Goal: Navigation & Orientation: Find specific page/section

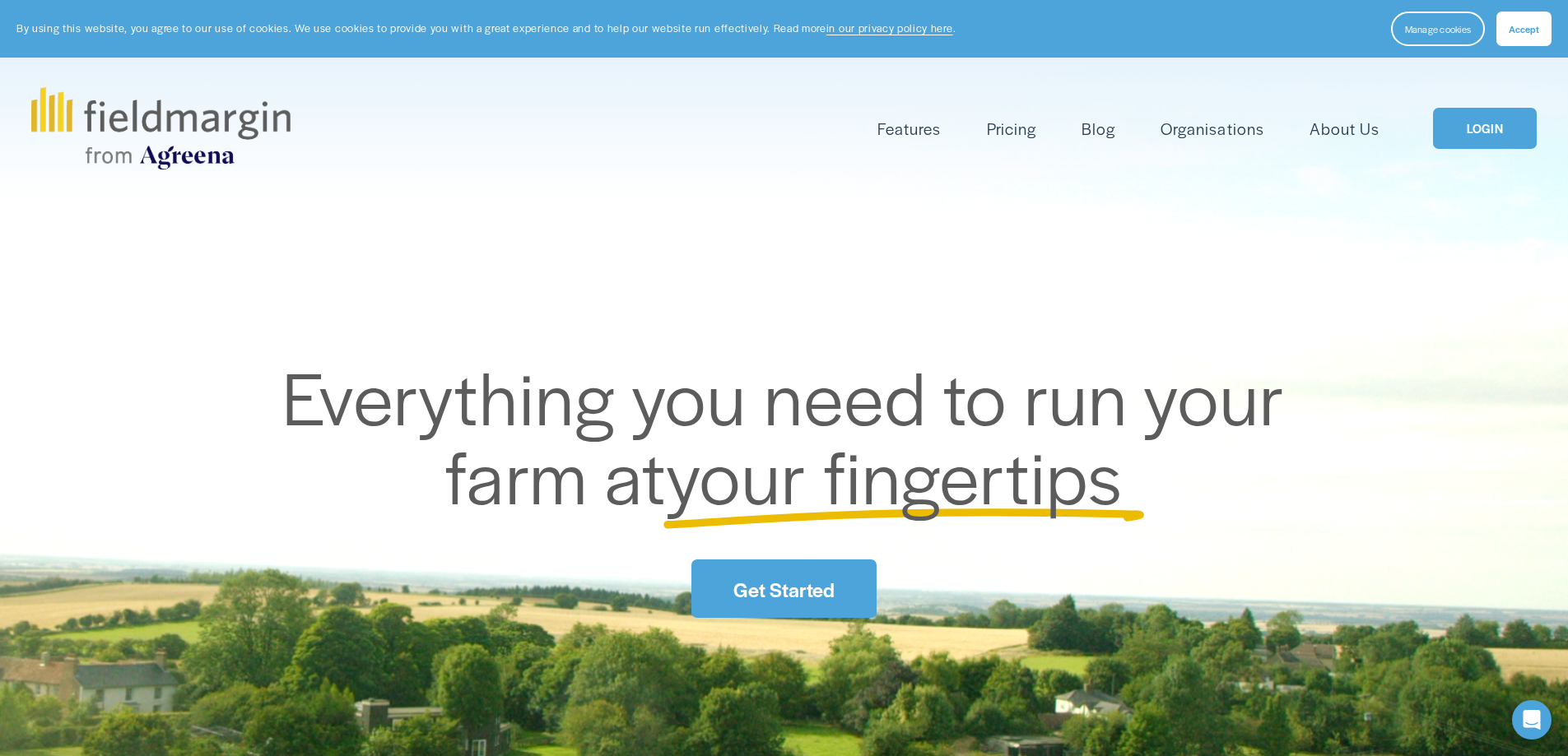
click at [1474, 128] on link "LOGIN" at bounding box center [1484, 128] width 104 height 42
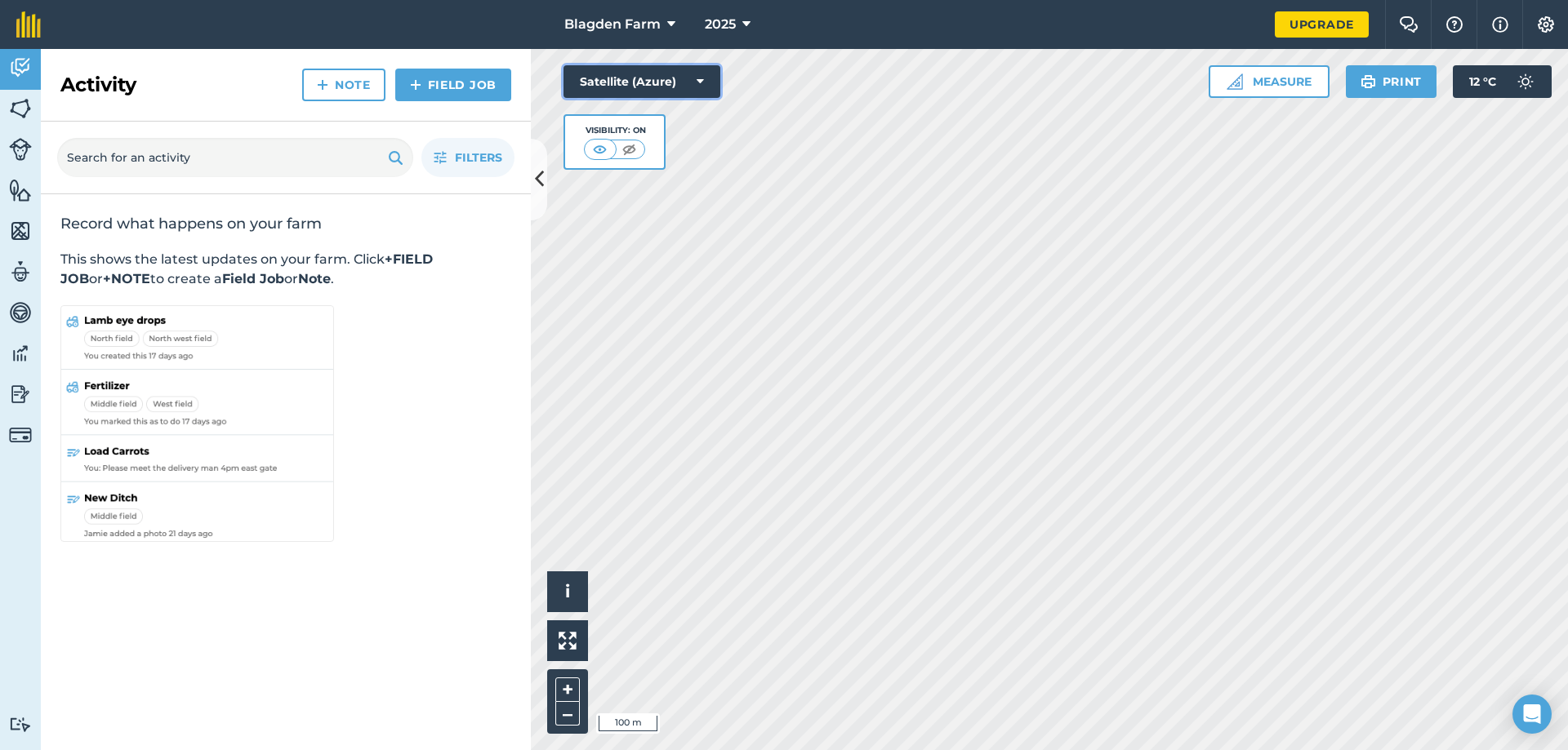
click at [698, 83] on icon at bounding box center [700, 82] width 7 height 16
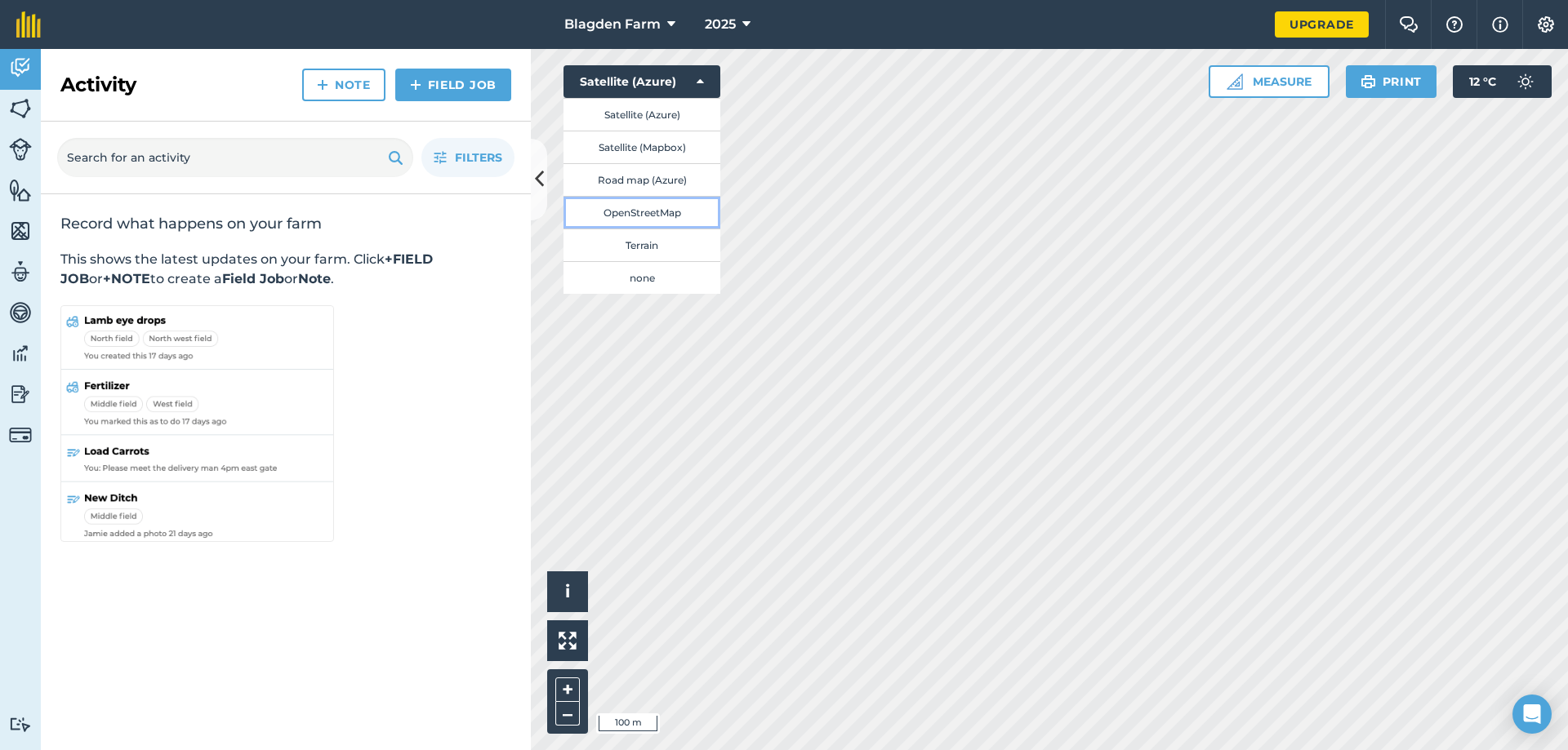
click at [642, 210] on button "OpenStreetMap" at bounding box center [642, 212] width 157 height 33
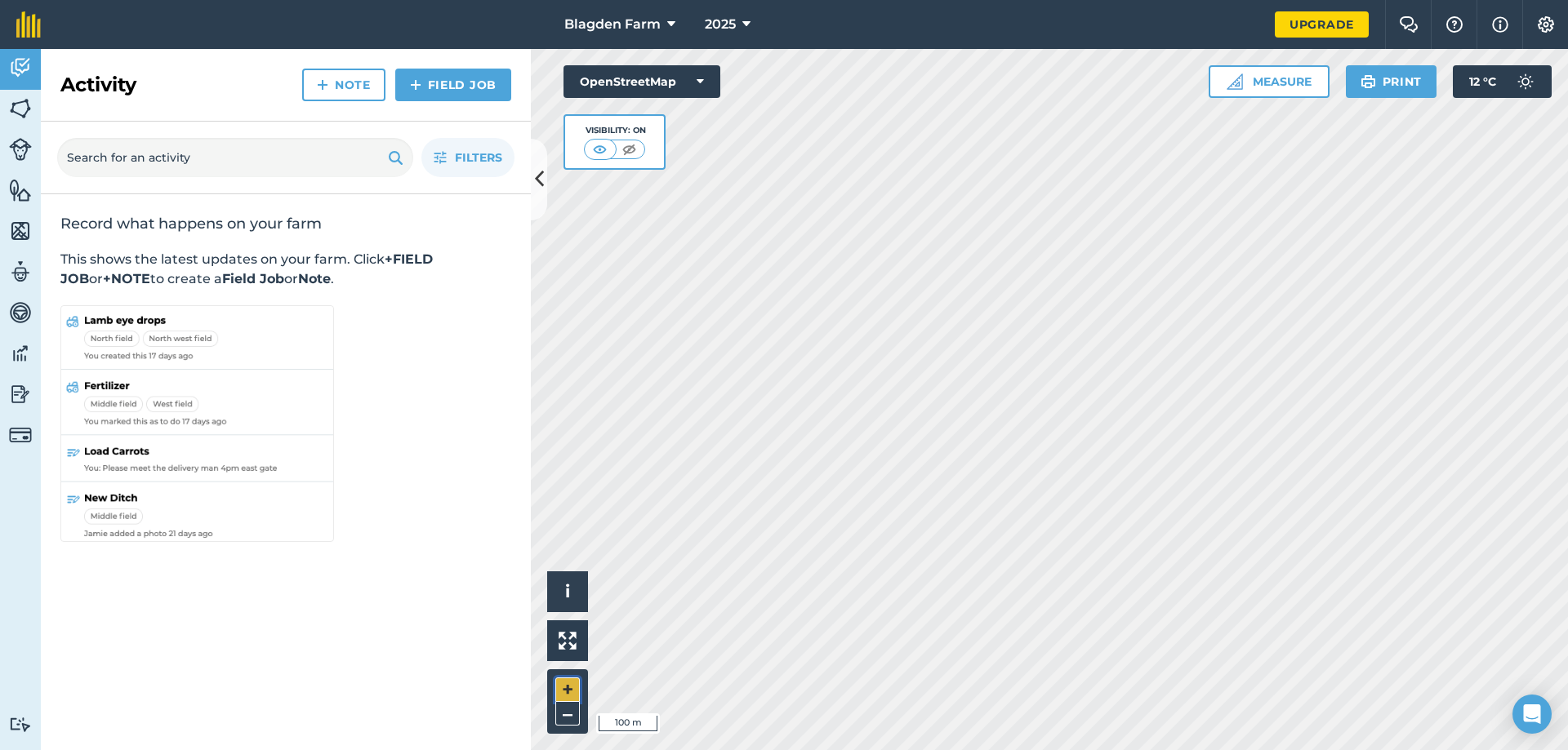
click at [567, 685] on button "+" at bounding box center [567, 690] width 24 height 24
click at [568, 713] on button "–" at bounding box center [567, 714] width 24 height 23
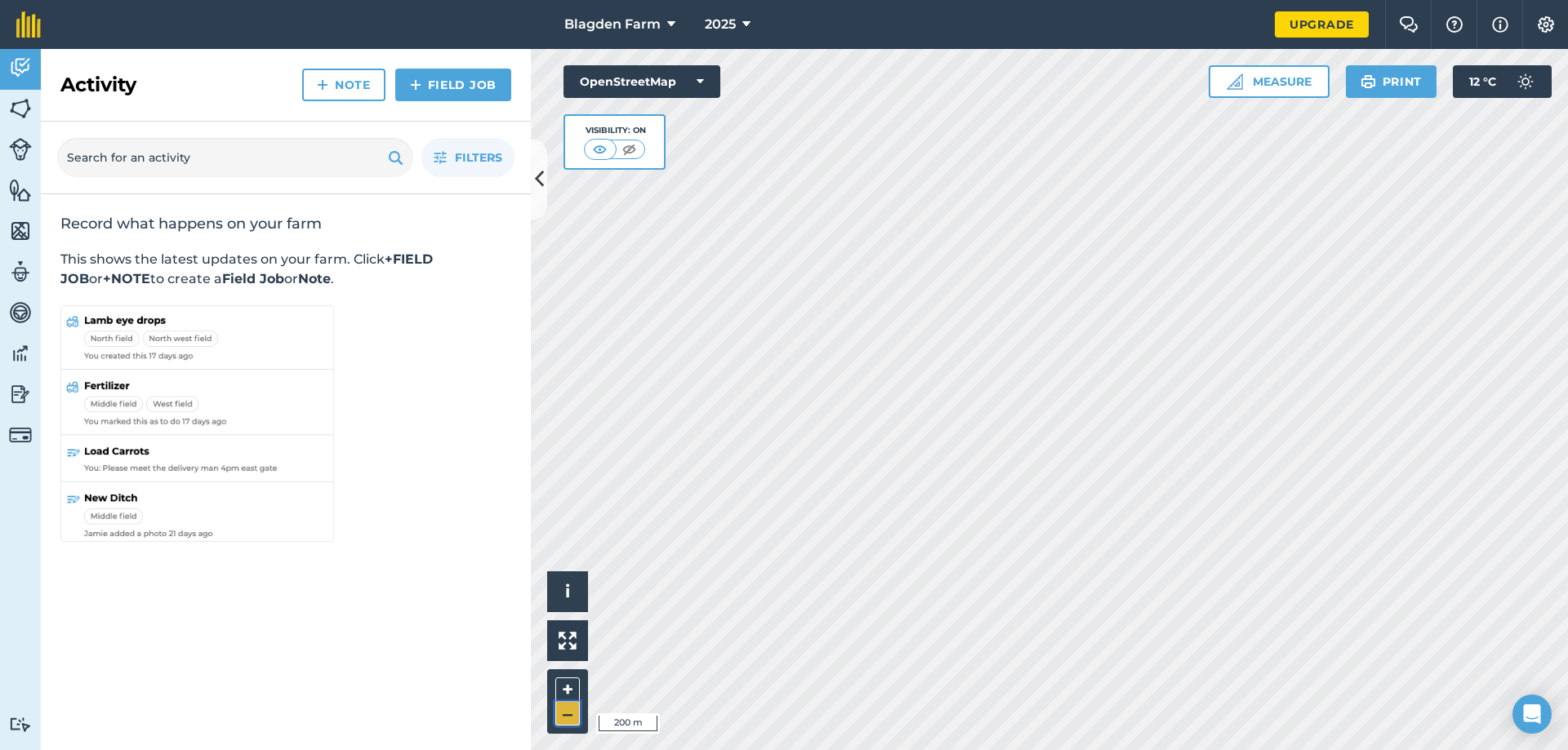
click at [568, 713] on button "–" at bounding box center [567, 714] width 24 height 23
click at [1540, 29] on img at bounding box center [1545, 24] width 20 height 16
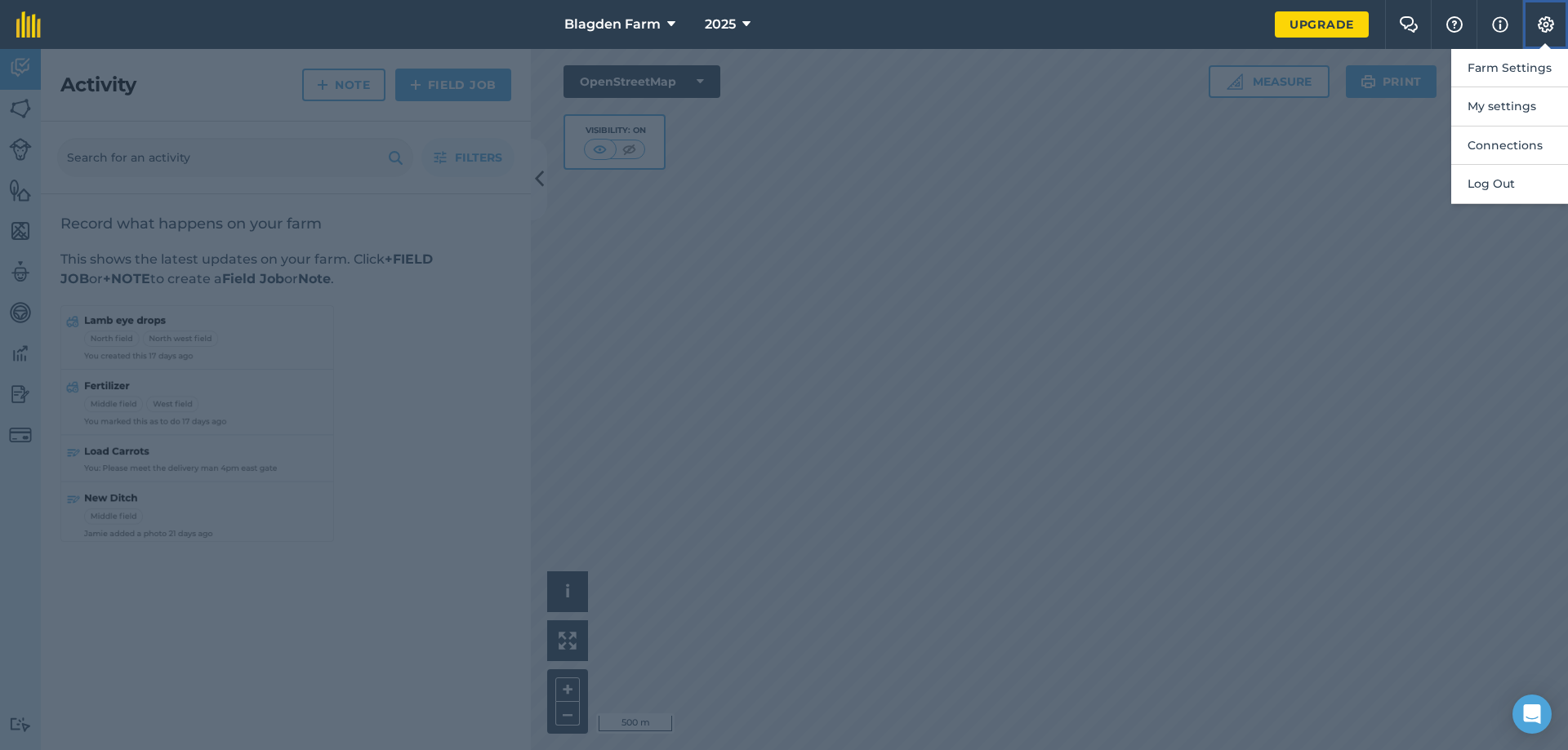
click at [1543, 29] on img at bounding box center [1545, 24] width 20 height 16
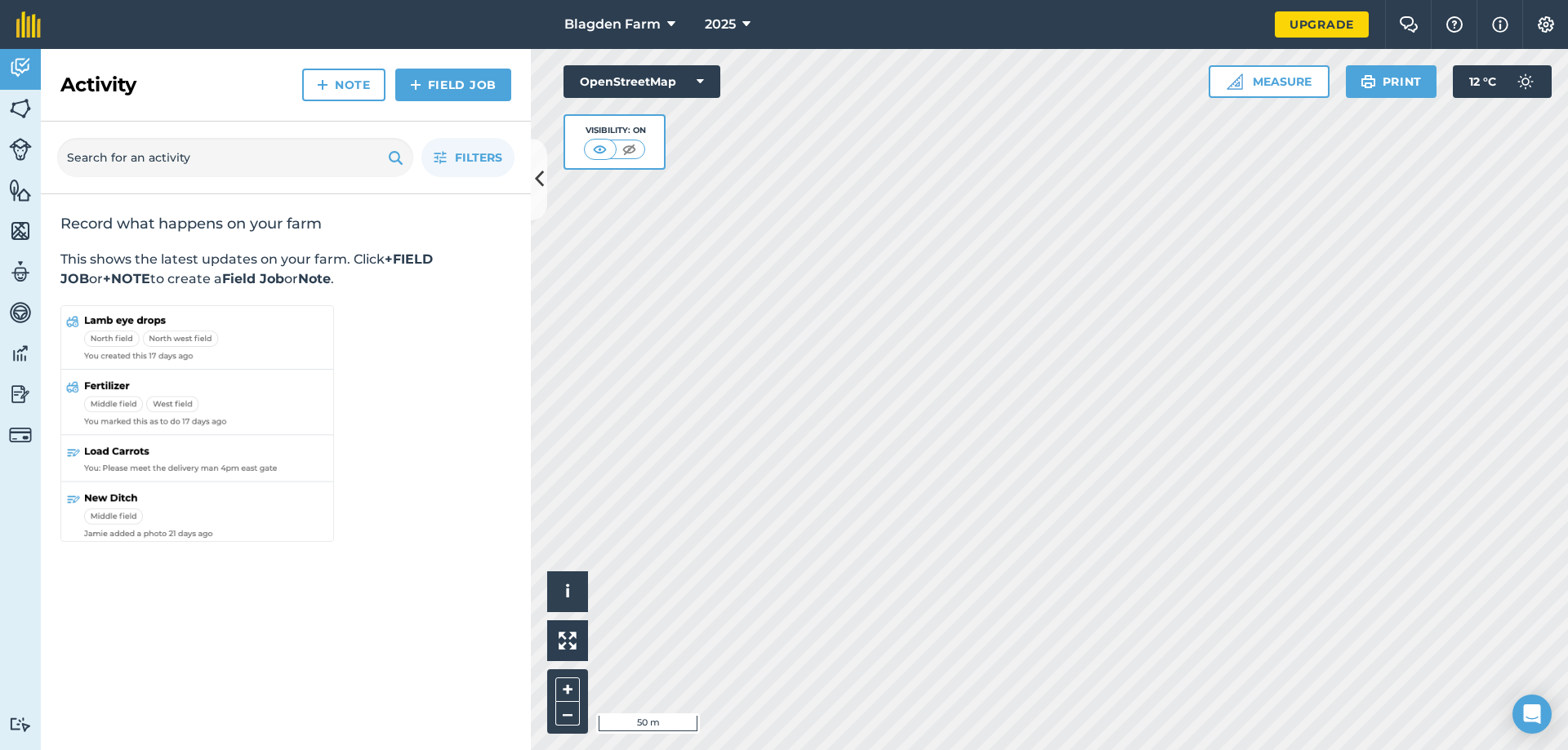
click at [1567, 749] on html "Blagden Farm 2025 Upgrade Farm Chat Help Info Settings Map printing is not avai…" at bounding box center [784, 375] width 1568 height 750
click at [1324, 749] on html "Blagden Farm 2025 Upgrade Farm Chat Help Info Settings Map printing is not avai…" at bounding box center [784, 375] width 1568 height 750
click at [1542, 16] on button "Settings" at bounding box center [1545, 24] width 46 height 49
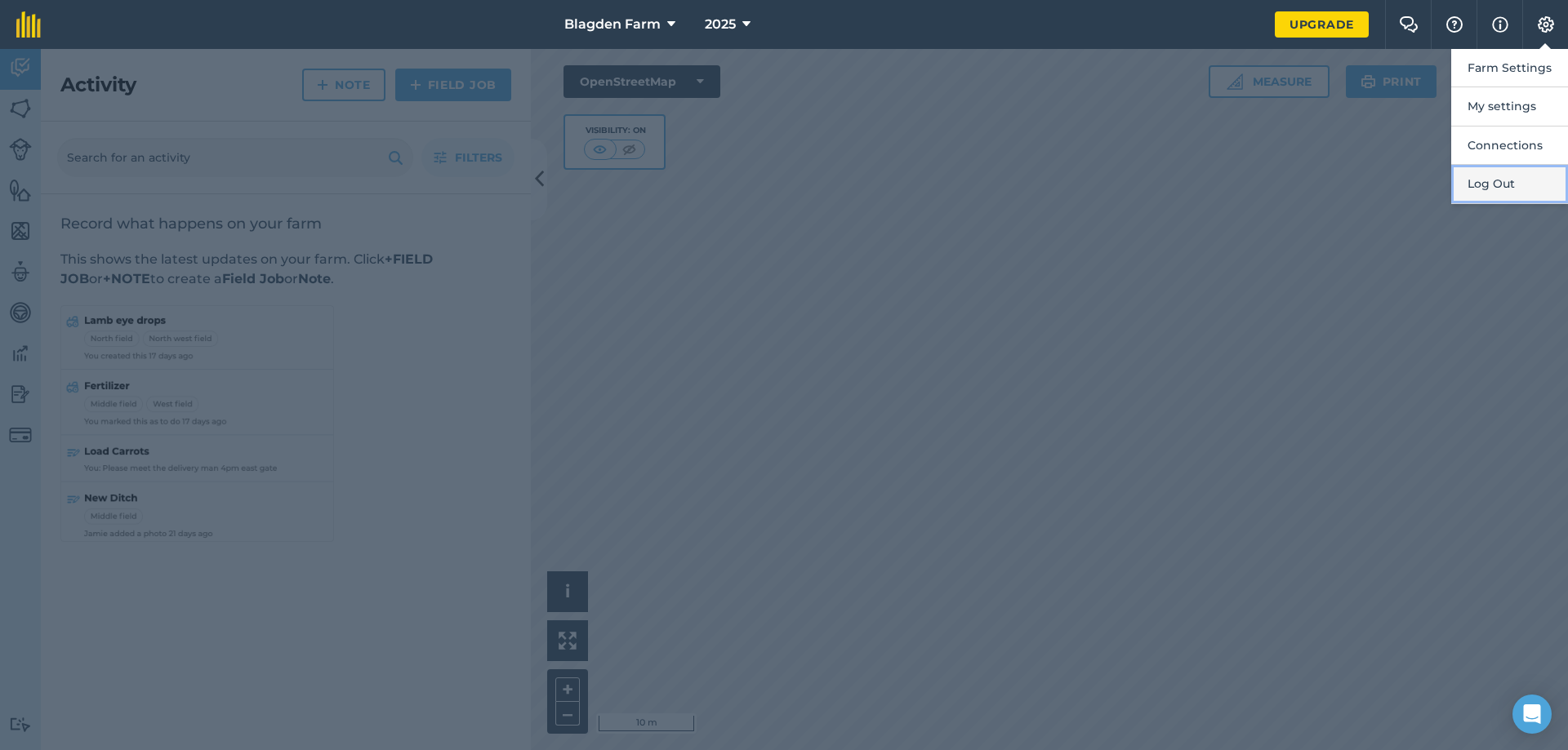
click at [1494, 189] on button "Log Out" at bounding box center [1509, 184] width 117 height 38
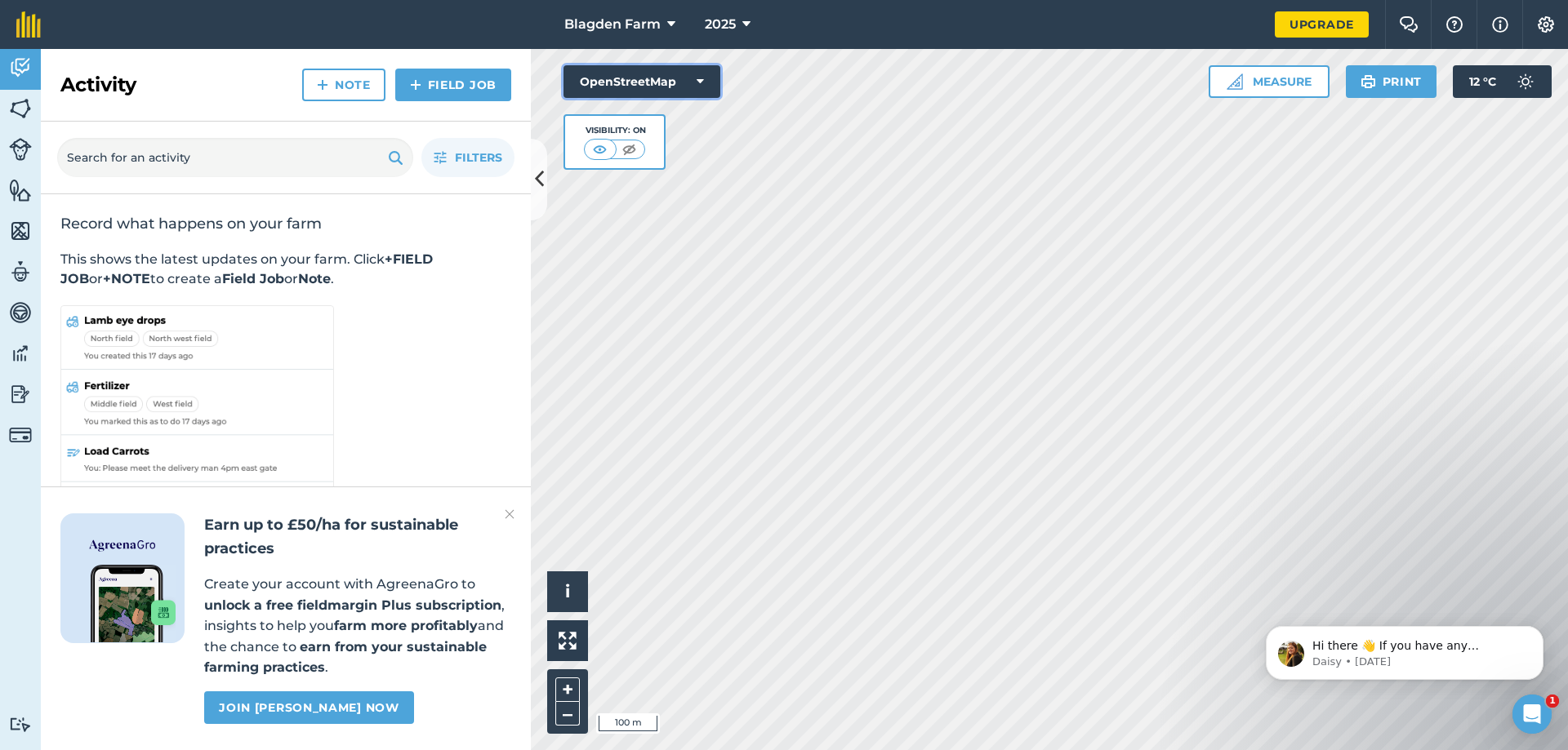
click at [701, 78] on icon at bounding box center [700, 82] width 7 height 16
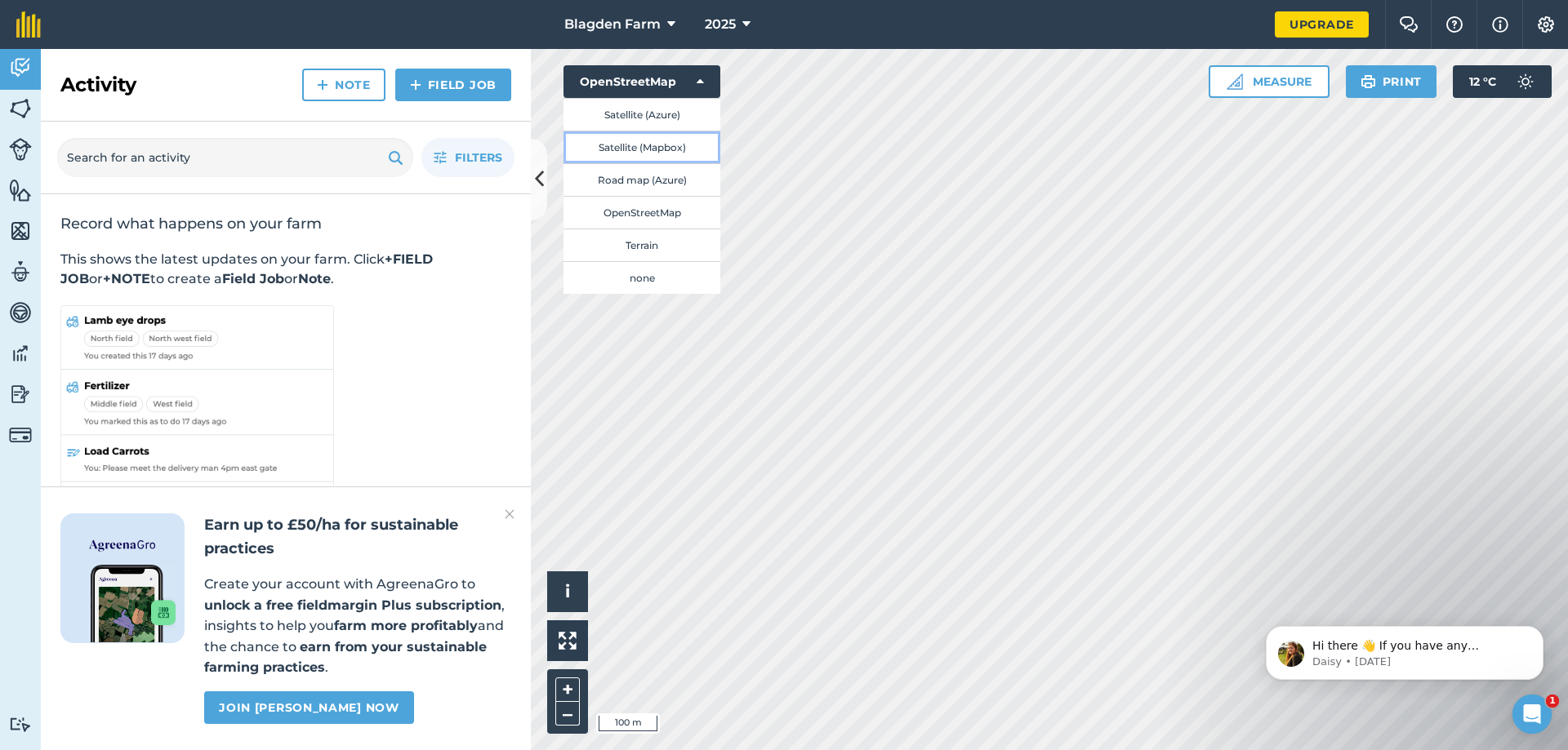
click at [647, 147] on button "Satellite (Mapbox)" at bounding box center [642, 147] width 157 height 33
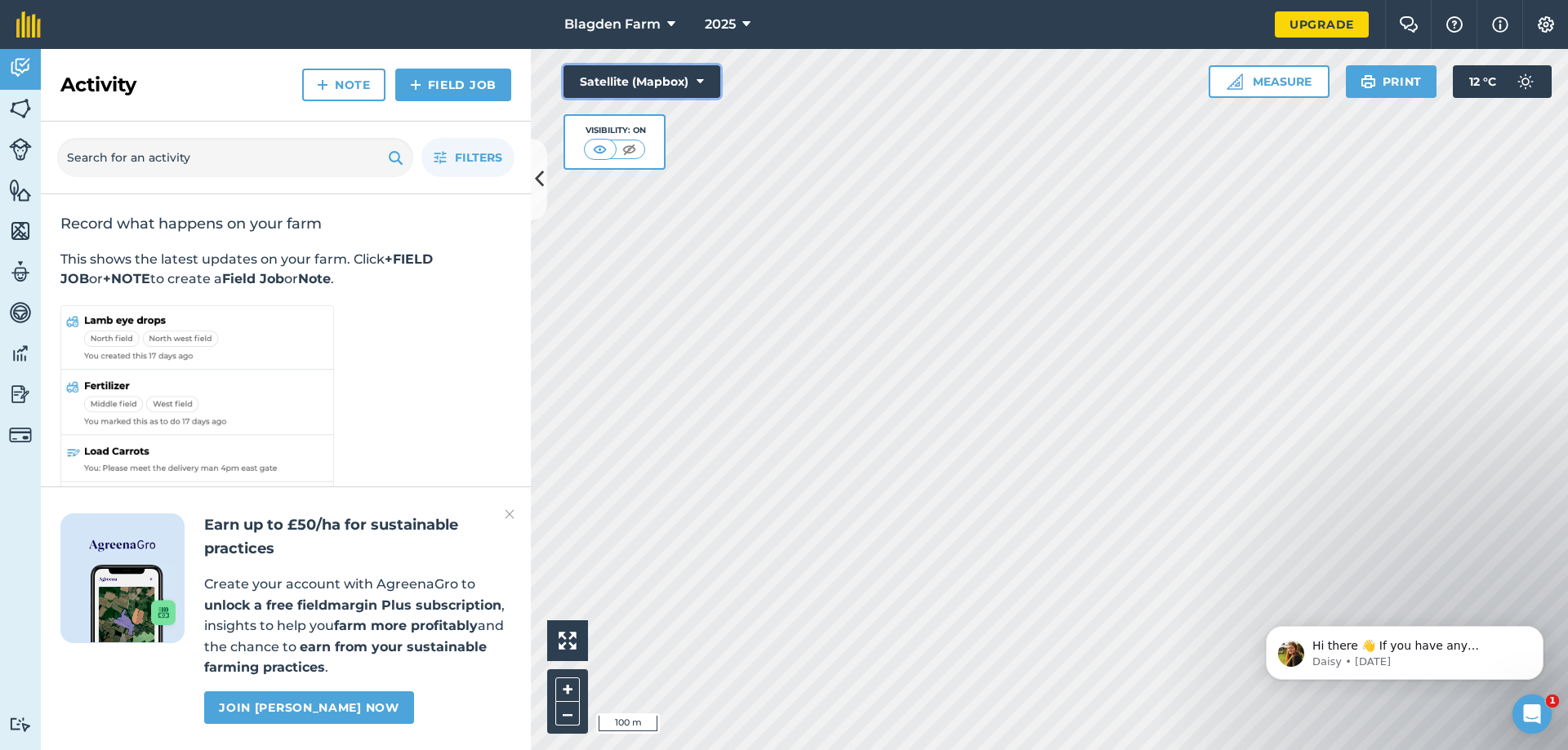
click at [696, 82] on icon at bounding box center [700, 82] width 7 height 16
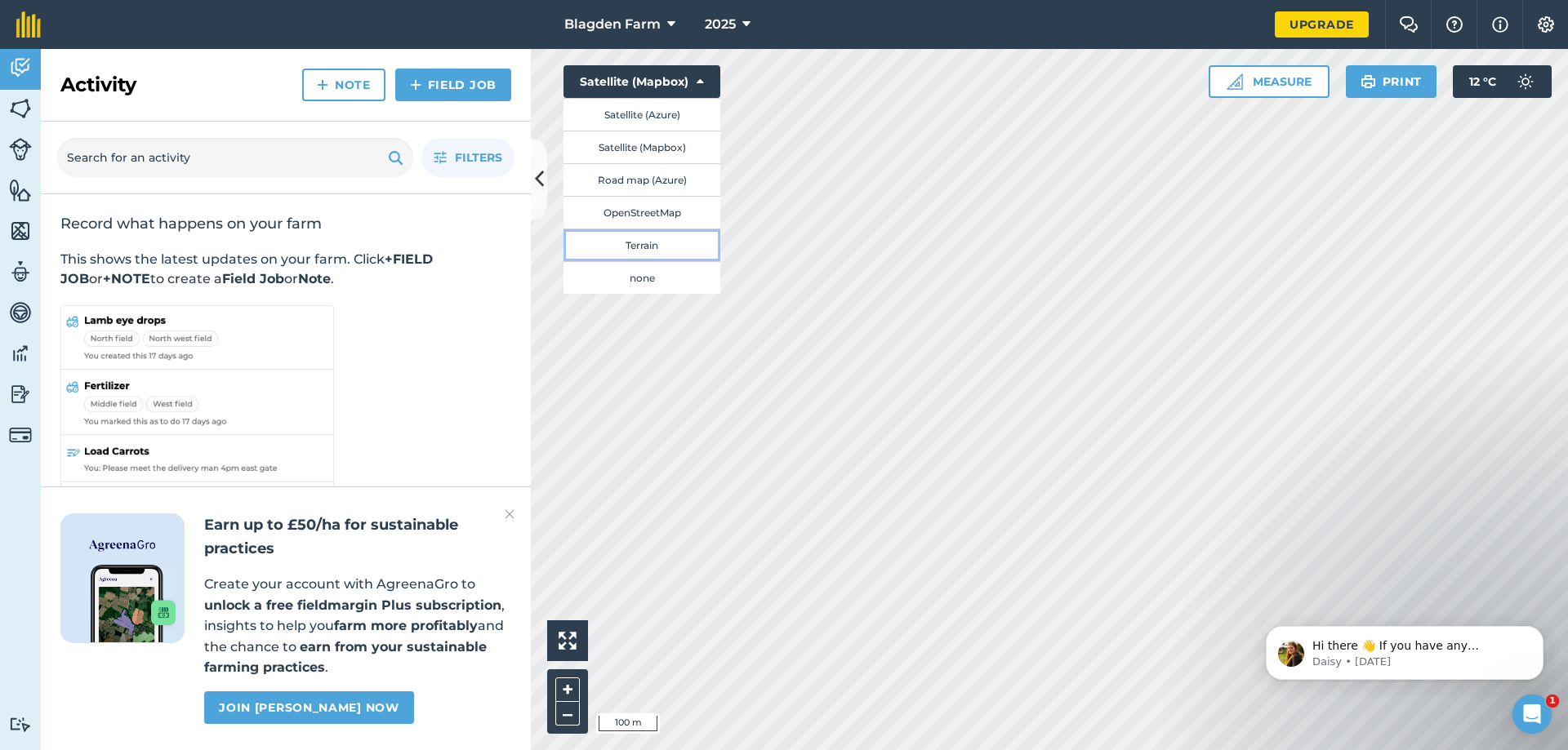
click at [650, 239] on button "Terrain" at bounding box center [642, 245] width 157 height 33
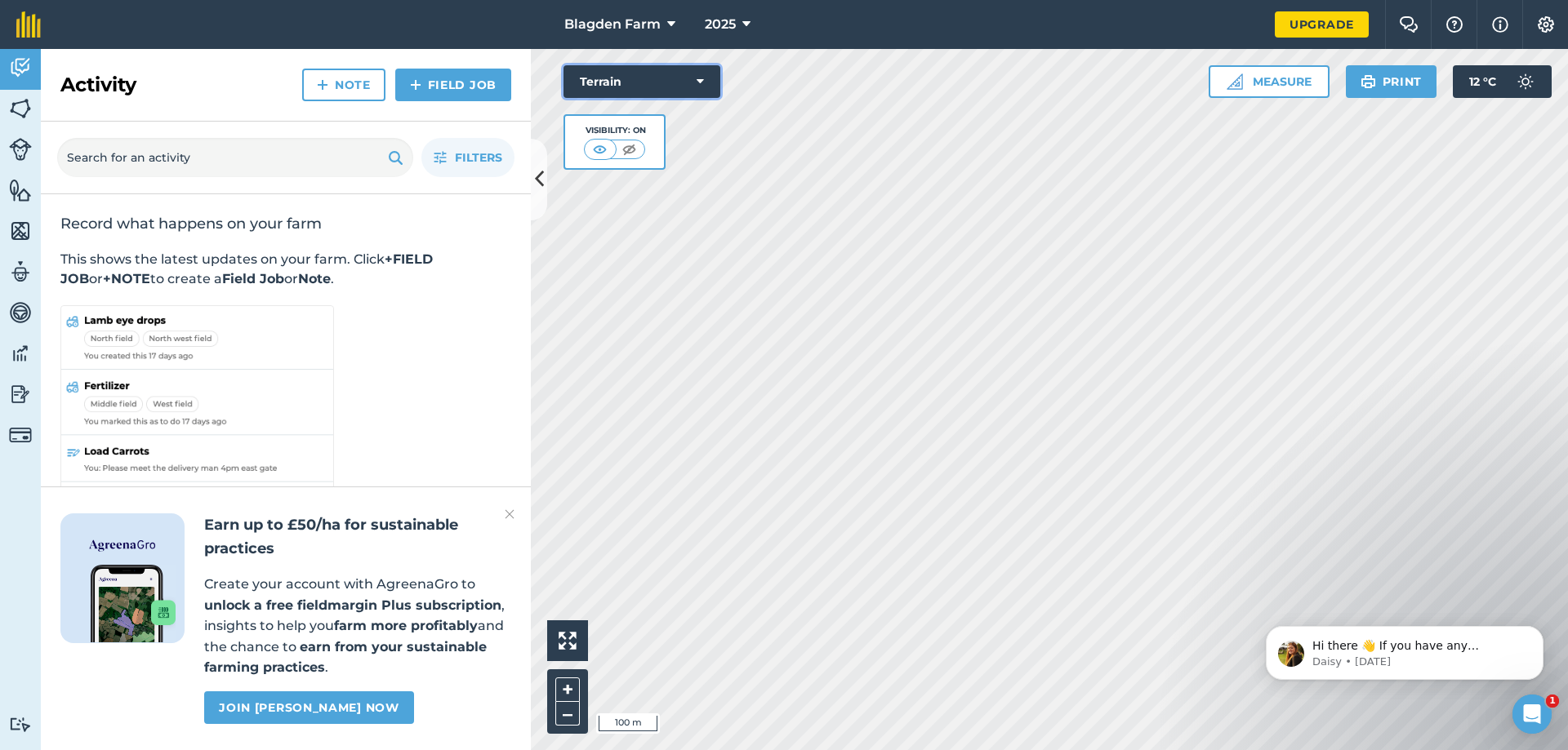
click at [700, 76] on icon at bounding box center [700, 82] width 7 height 16
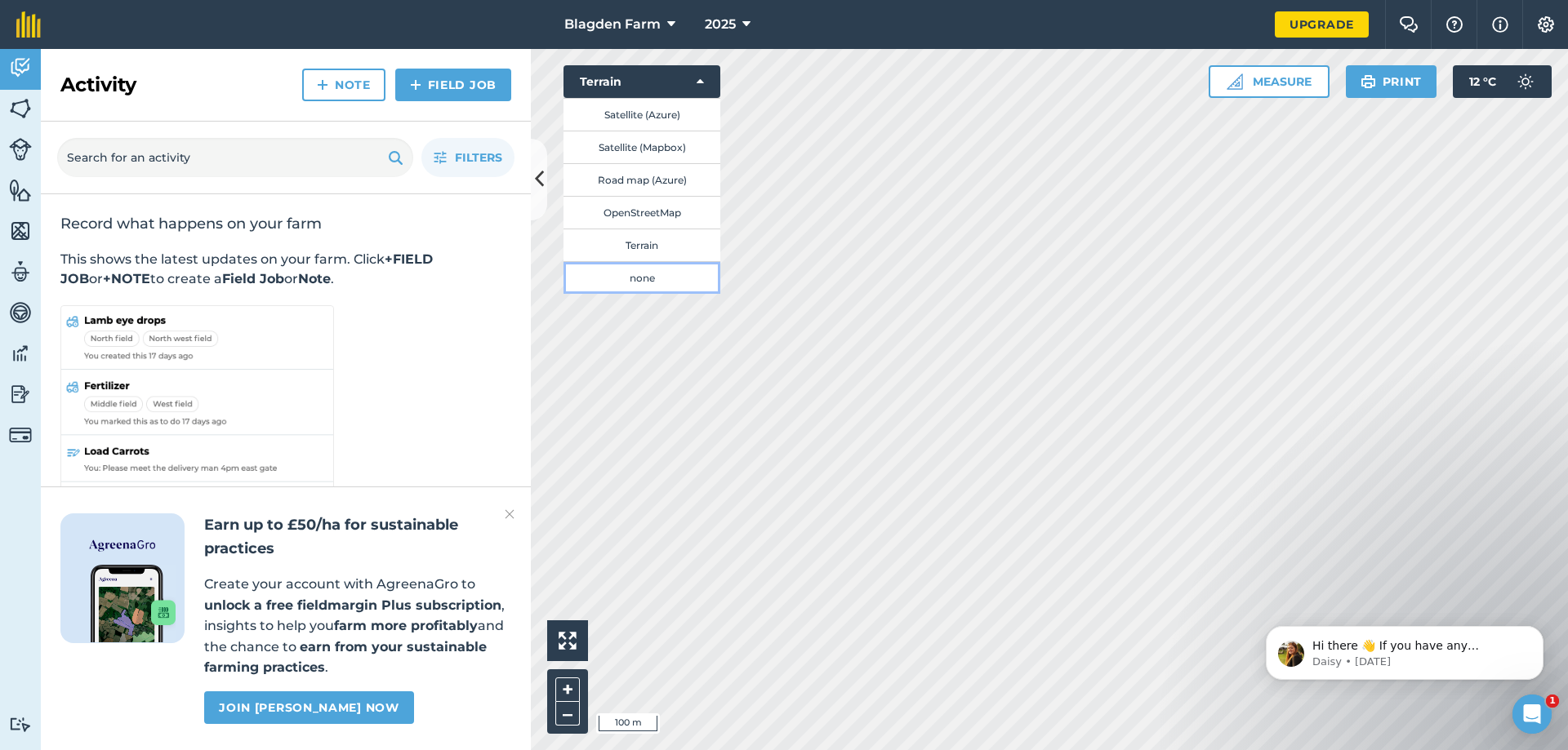
click at [643, 275] on button "none" at bounding box center [642, 277] width 157 height 33
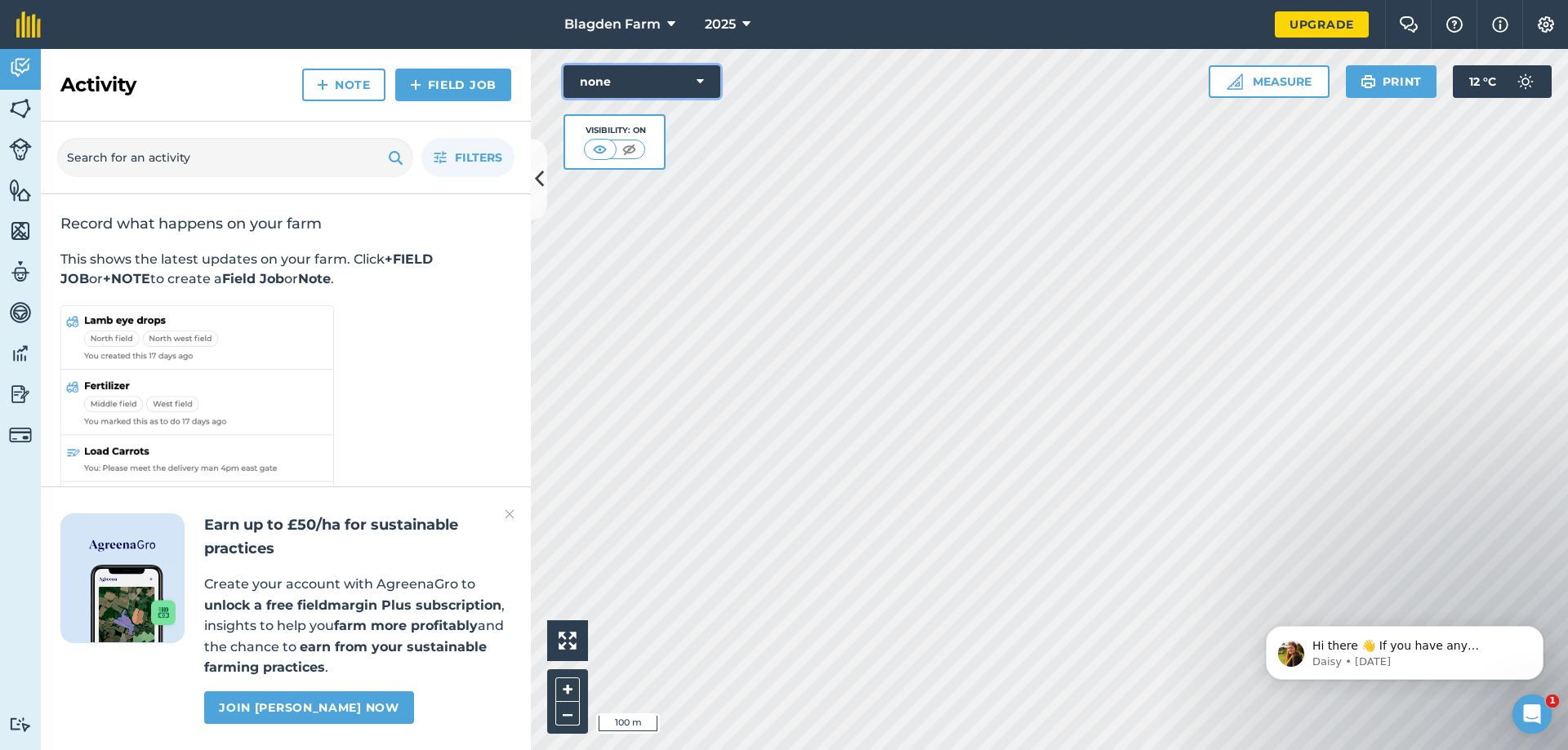
click at [702, 79] on icon at bounding box center [700, 82] width 7 height 16
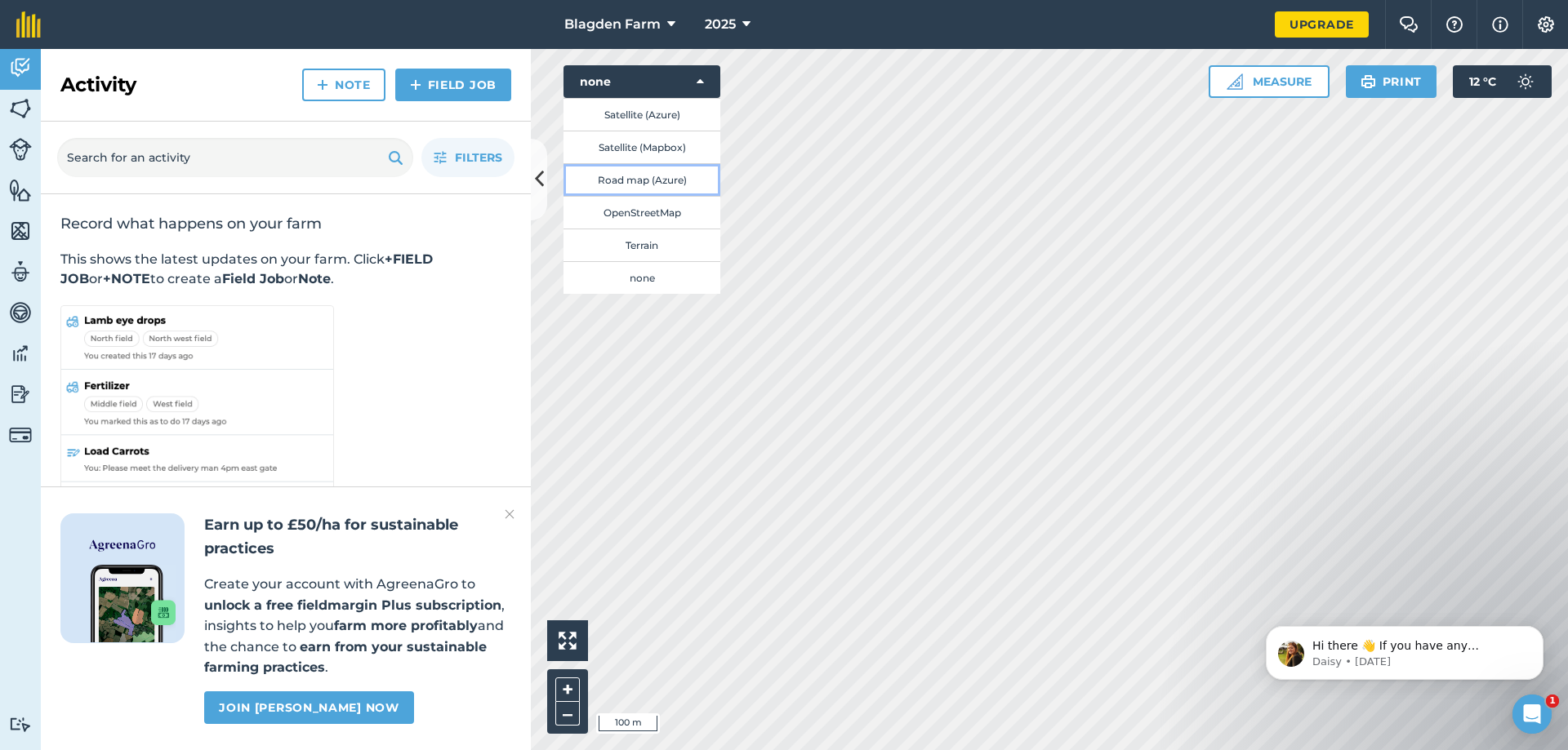
click at [647, 176] on button "Road map (Azure)" at bounding box center [642, 179] width 157 height 33
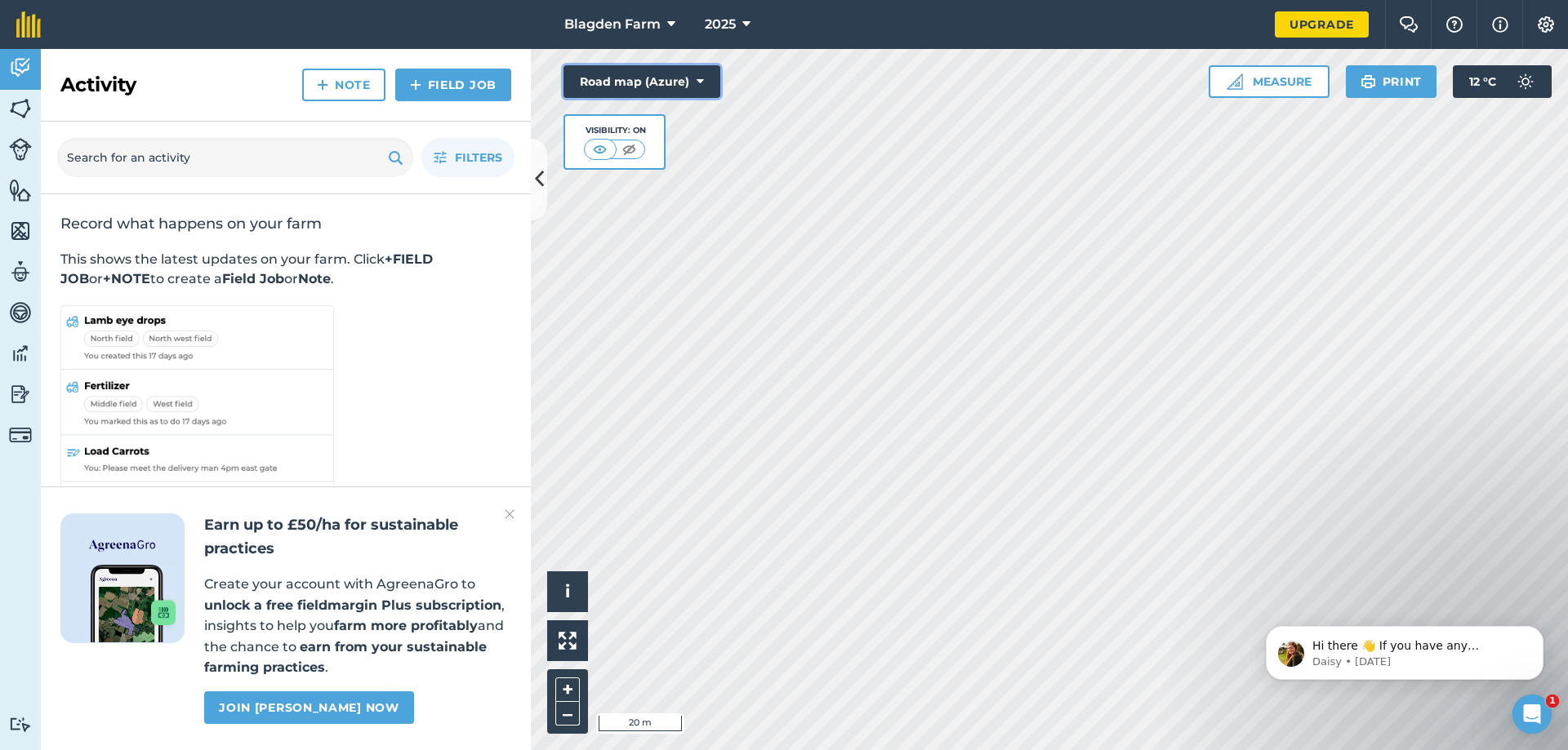
click at [700, 80] on icon at bounding box center [700, 82] width 7 height 16
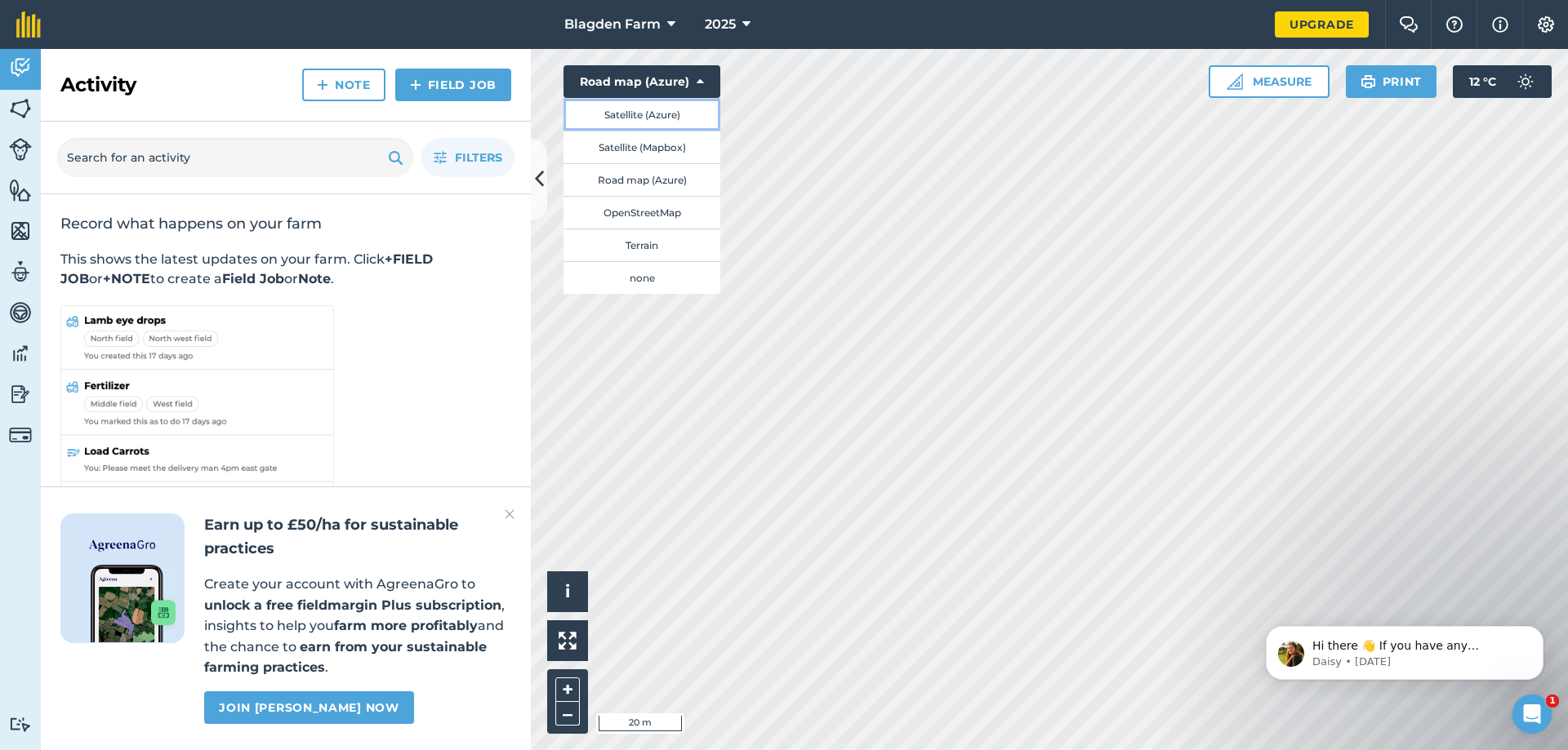
click at [663, 113] on button "Satellite (Azure)" at bounding box center [642, 114] width 157 height 33
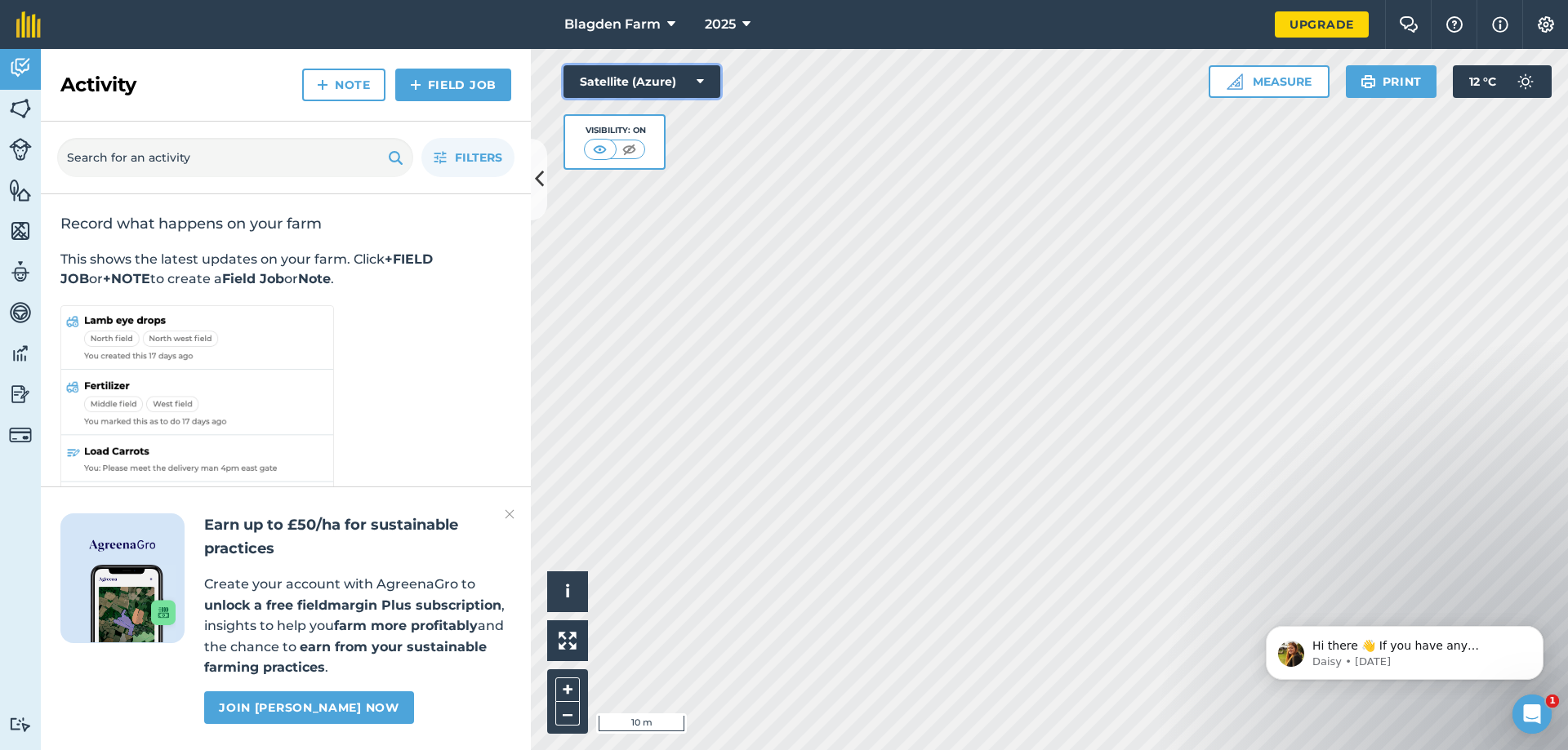
click at [701, 79] on icon at bounding box center [700, 82] width 7 height 16
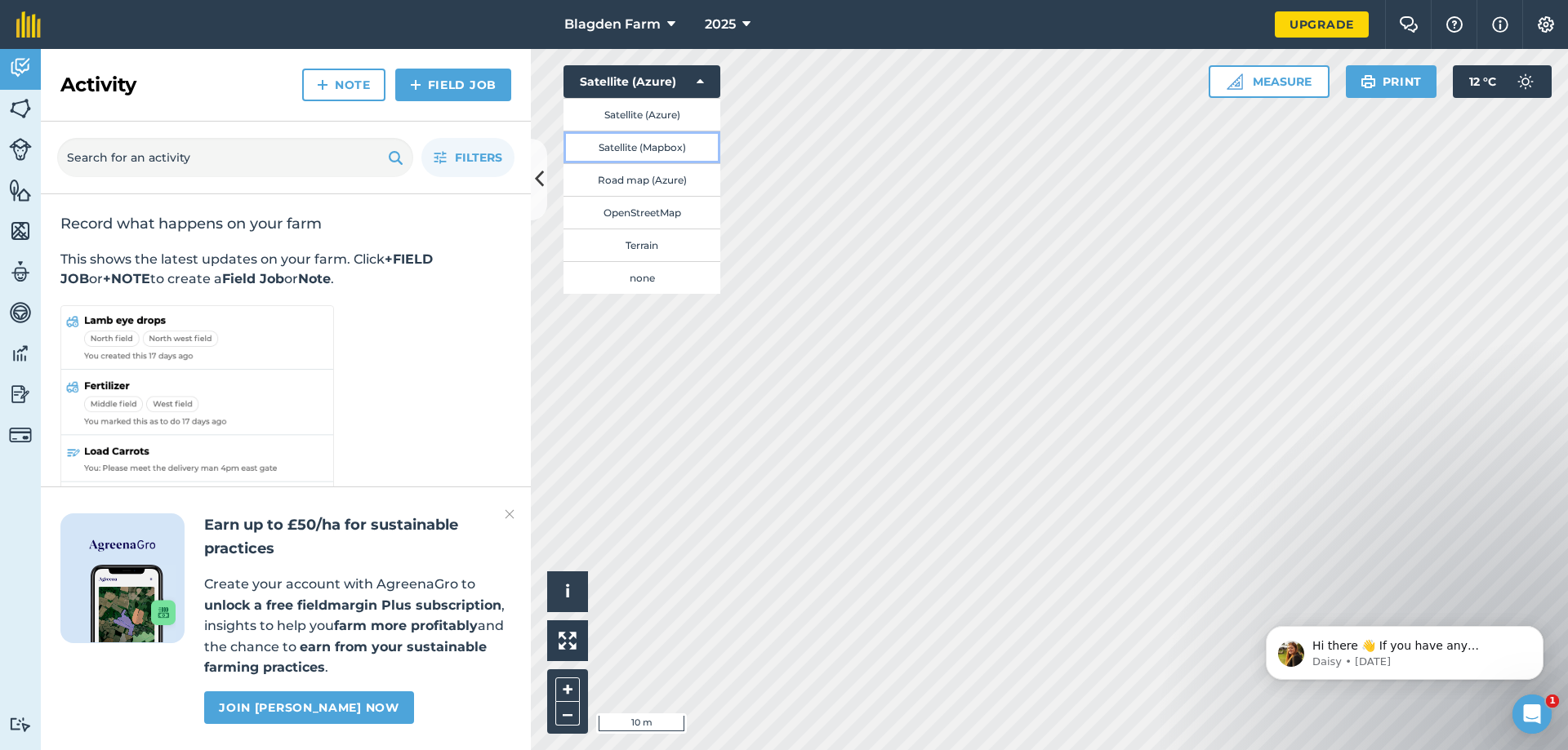
click at [674, 147] on button "Satellite (Mapbox)" at bounding box center [642, 147] width 157 height 33
